Goal: Task Accomplishment & Management: Manage account settings

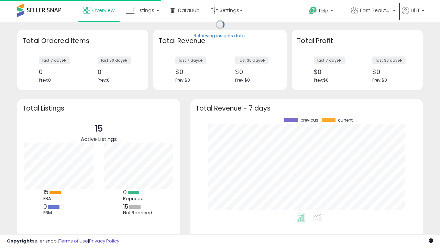
scroll to position [96, 219]
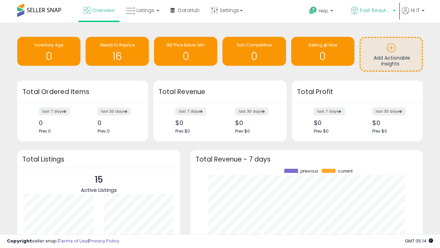
click at [373, 11] on span "Fast Beauty ([GEOGRAPHIC_DATA])" at bounding box center [375, 10] width 31 height 7
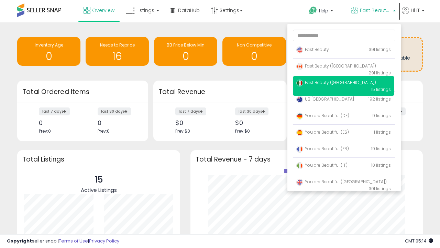
click at [344, 183] on span "You are Beautiful ([GEOGRAPHIC_DATA])" at bounding box center [341, 182] width 90 height 6
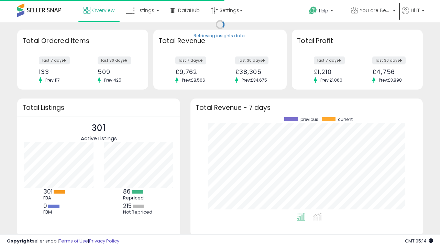
scroll to position [96, 219]
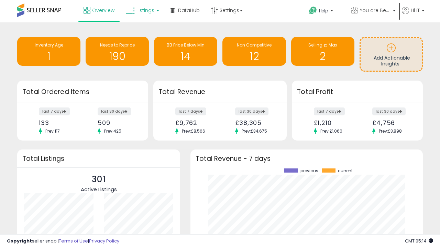
click at [142, 10] on span "Listings" at bounding box center [146, 10] width 18 height 7
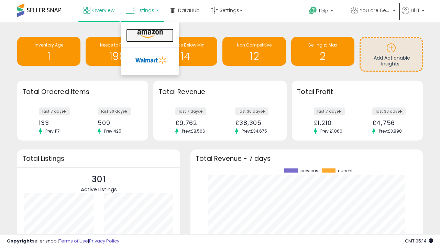
click at [149, 34] on icon at bounding box center [150, 34] width 30 height 9
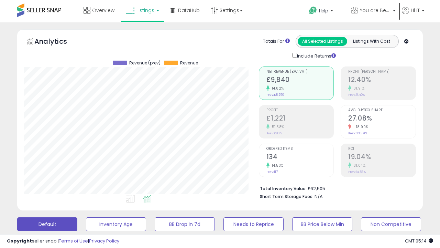
scroll to position [133, 0]
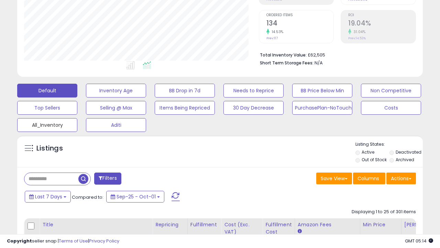
click at [47, 123] on button "All_Inventory" at bounding box center [47, 125] width 60 height 14
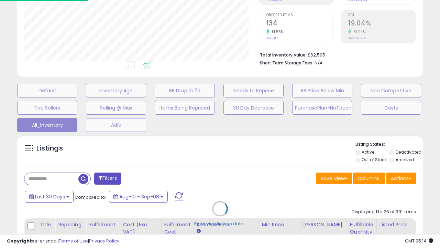
scroll to position [141, 235]
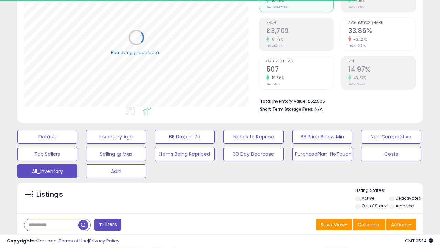
click at [49, 239] on span "Last 30 Days" at bounding box center [50, 242] width 30 height 7
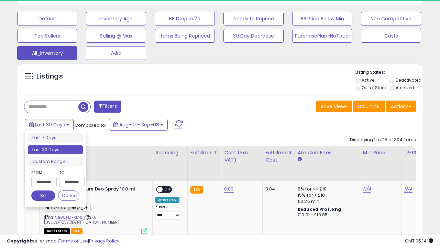
click at [55, 150] on li "Last 30 Days" at bounding box center [55, 149] width 55 height 9
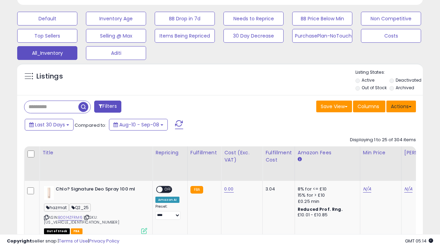
click at [401, 106] on button "Actions" at bounding box center [402, 106] width 30 height 12
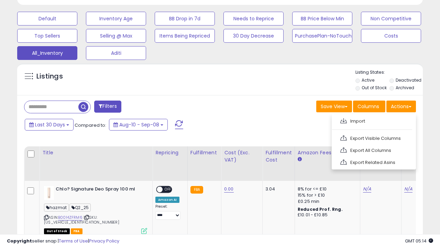
click at [373, 149] on link "Export All Columns" at bounding box center [373, 150] width 75 height 11
